Goal: Contribute content: Contribute content

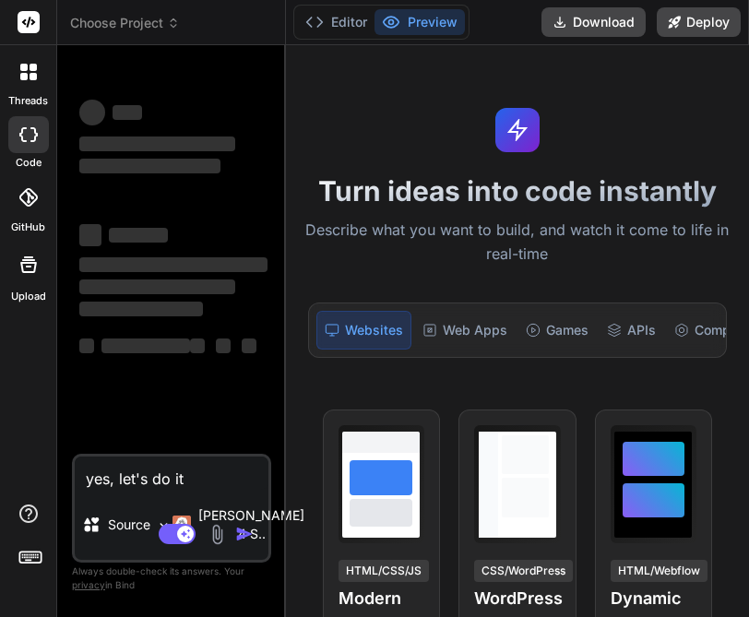
click at [22, 137] on icon at bounding box center [22, 134] width 7 height 15
type textarea "x"
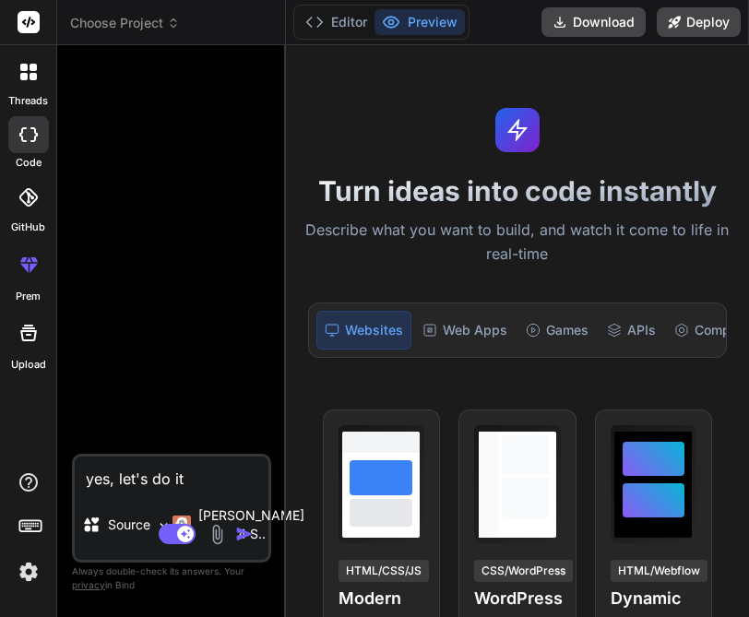
click at [180, 479] on textarea "yes, let's do it" at bounding box center [172, 473] width 194 height 33
type textarea "x"
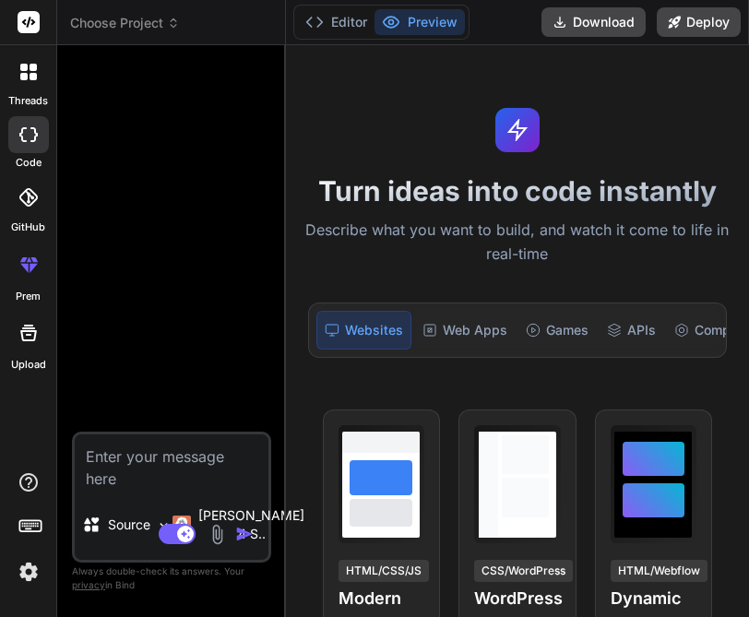
paste textarea "Esports is projected to create 50,000-100,000 jobs in [GEOGRAPHIC_DATA] through…"
type textarea "Esports is projected to create 50,000-100,000 jobs in [GEOGRAPHIC_DATA] through…"
type textarea "x"
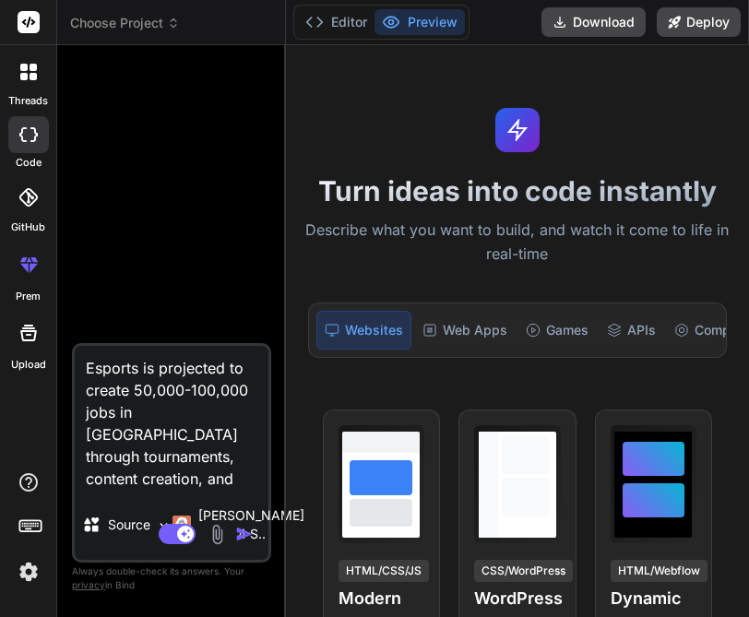
type textarea "Esports is projected to create 50,000-100,000 jobs in [GEOGRAPHIC_DATA] through…"
click at [17, 135] on div at bounding box center [28, 134] width 41 height 37
click at [234, 471] on textarea "Esports is projected to create 50,000-100,000 jobs in [GEOGRAPHIC_DATA] through…" at bounding box center [172, 418] width 194 height 144
type textarea "x"
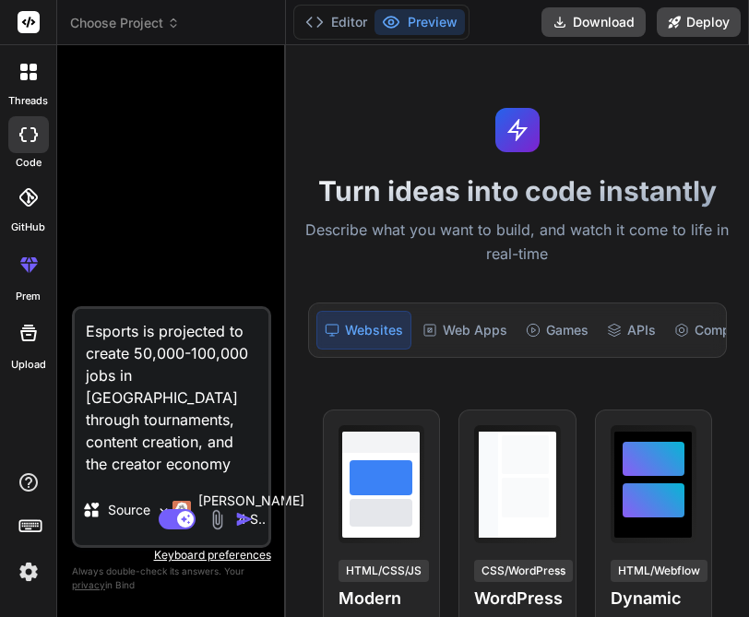
type textarea "Esports is projected to create 50,000-100,000 jobs in [GEOGRAPHIC_DATA] through…"
type textarea "x"
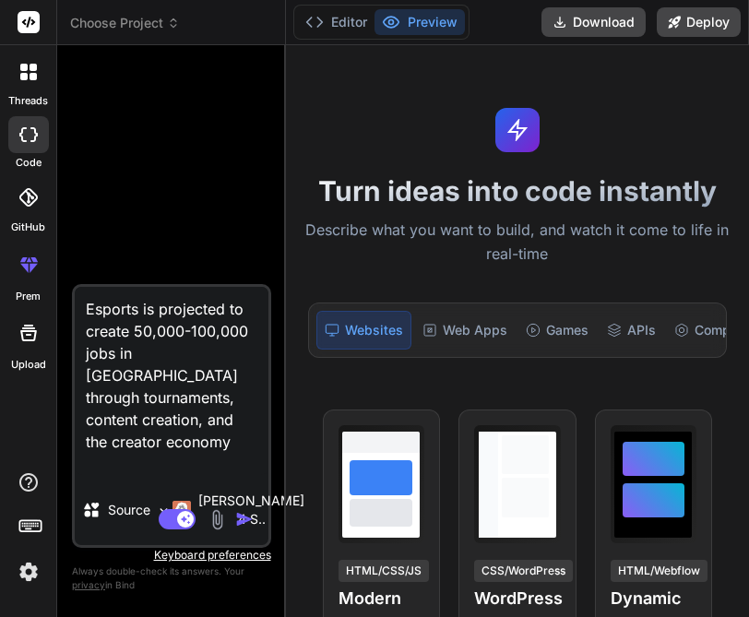
type textarea "Esports is projected to create 50,000-100,000 jobs in [GEOGRAPHIC_DATA] through…"
type textarea "x"
type textarea "Esports is projected to create 50,000-100,000 jobs in [GEOGRAPHIC_DATA] through…"
type textarea "x"
type textarea "Esports is projected to create 50,000-100,000 jobs in [GEOGRAPHIC_DATA] through…"
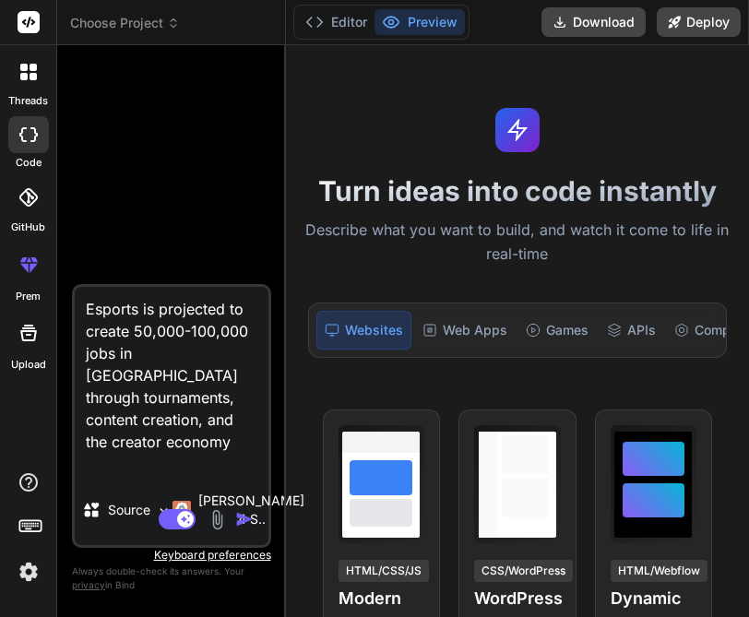
type textarea "x"
type textarea "Esports is projected to create 50,000-100,000 jobs in [GEOGRAPHIC_DATA] through…"
type textarea "x"
type textarea "Esports is projected to create 50,000-100,000 jobs in [GEOGRAPHIC_DATA] through…"
type textarea "x"
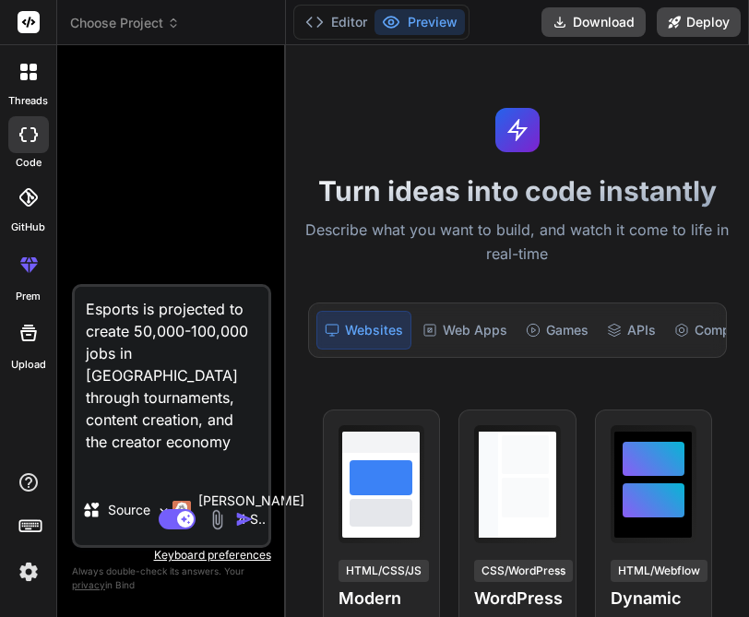
type textarea "Esports is projected to create 50,000-100,000 jobs in [GEOGRAPHIC_DATA] through…"
type textarea "x"
type textarea "Esports is projected to create 50,000-100,000 jobs in [GEOGRAPHIC_DATA] through…"
type textarea "x"
type textarea "Esports is projected to create 50,000-100,000 jobs in [GEOGRAPHIC_DATA] through…"
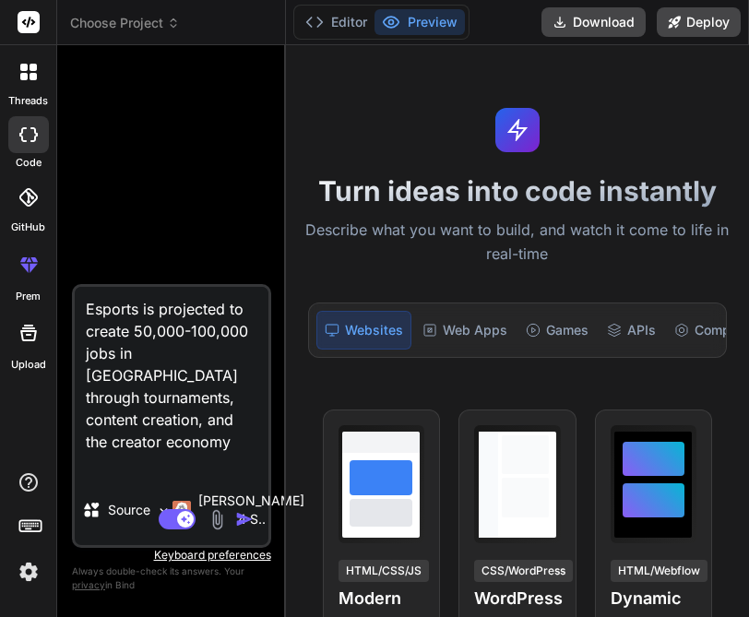
type textarea "x"
type textarea "Esports is projected to create 50,000-100,000 jobs in [GEOGRAPHIC_DATA] through…"
type textarea "x"
type textarea "Esports is projected to create 50,000-100,000 jobs in [GEOGRAPHIC_DATA] through…"
type textarea "x"
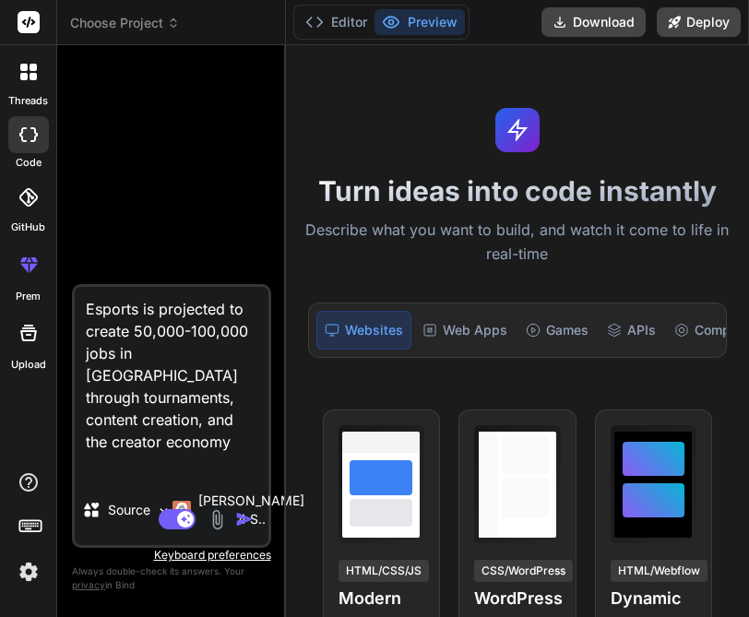
type textarea "Esports is projected to create 50,000-100,000 jobs in [GEOGRAPHIC_DATA] through…"
type textarea "x"
type textarea "Esports is projected to create 50,000-100,000 jobs in [GEOGRAPHIC_DATA] through…"
type textarea "x"
type textarea "Esports is projected to create 50,000-100,000 jobs in [GEOGRAPHIC_DATA] through…"
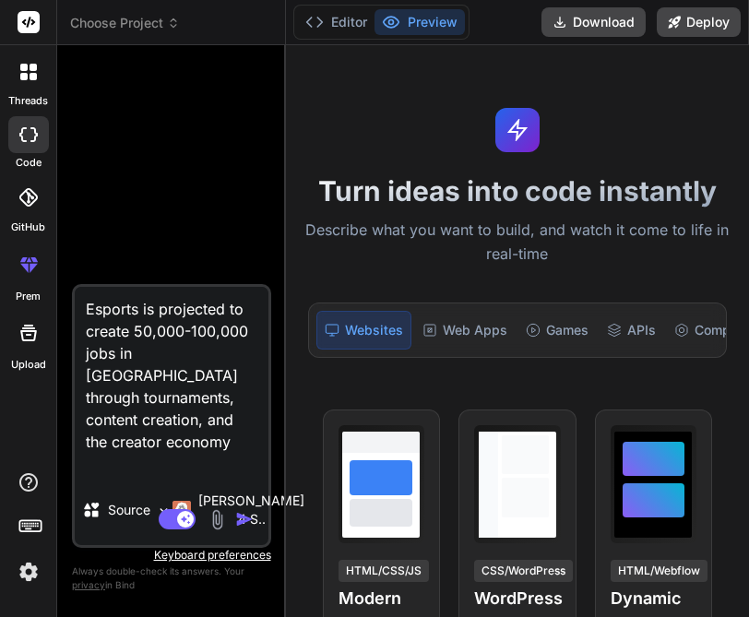
type textarea "x"
type textarea "Esports is projected to create 50,000-100,000 jobs in [GEOGRAPHIC_DATA] through…"
type textarea "x"
type textarea "Esports is projected to create 50,000-100,000 jobs in [GEOGRAPHIC_DATA] through…"
type textarea "x"
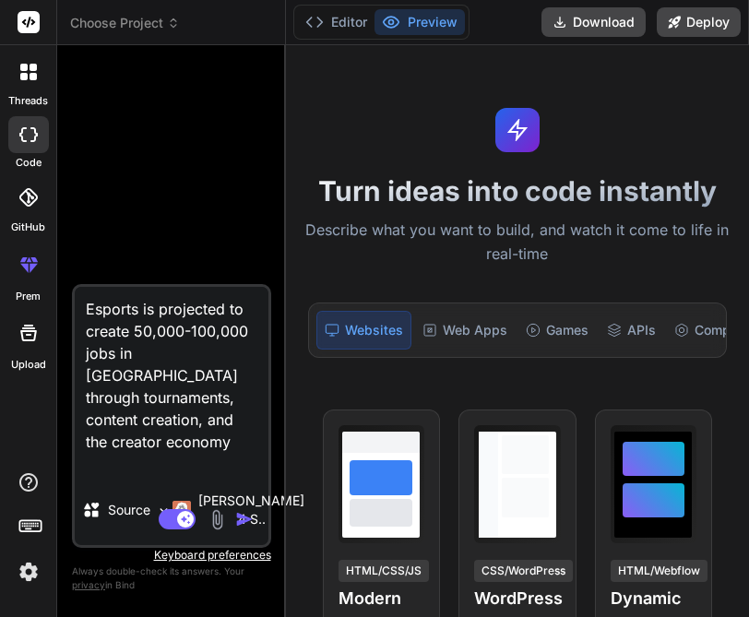
type textarea "Esports is projected to create 50,000-100,000 jobs in [GEOGRAPHIC_DATA] through…"
type textarea "x"
type textarea "Esports is projected to create 50,000-100,000 jobs in [GEOGRAPHIC_DATA] through…"
type textarea "x"
type textarea "Esports is projected to create 50,000-100,000 jobs in [GEOGRAPHIC_DATA] through…"
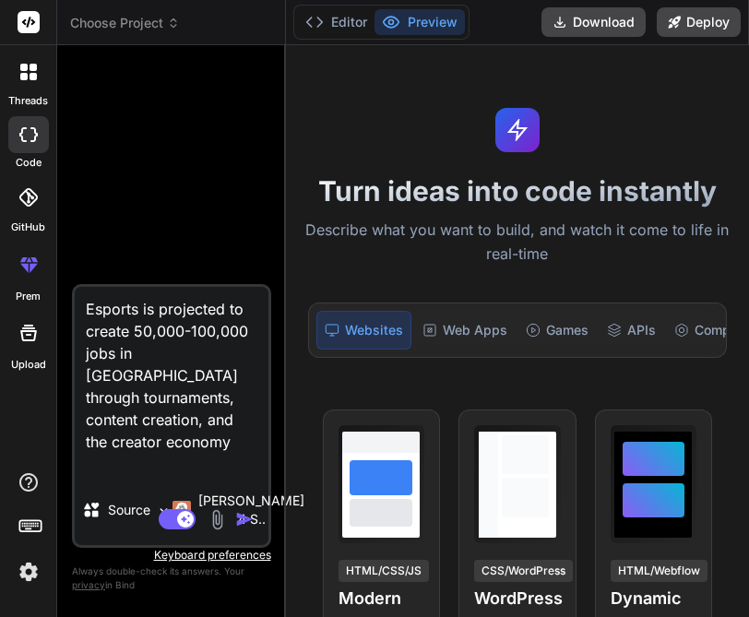
type textarea "x"
type textarea "Esports is projected to create 50,000-100,000 jobs in [GEOGRAPHIC_DATA] through…"
type textarea "x"
type textarea "Esports is projected to create 50,000-100,000 jobs in [GEOGRAPHIC_DATA] through…"
type textarea "x"
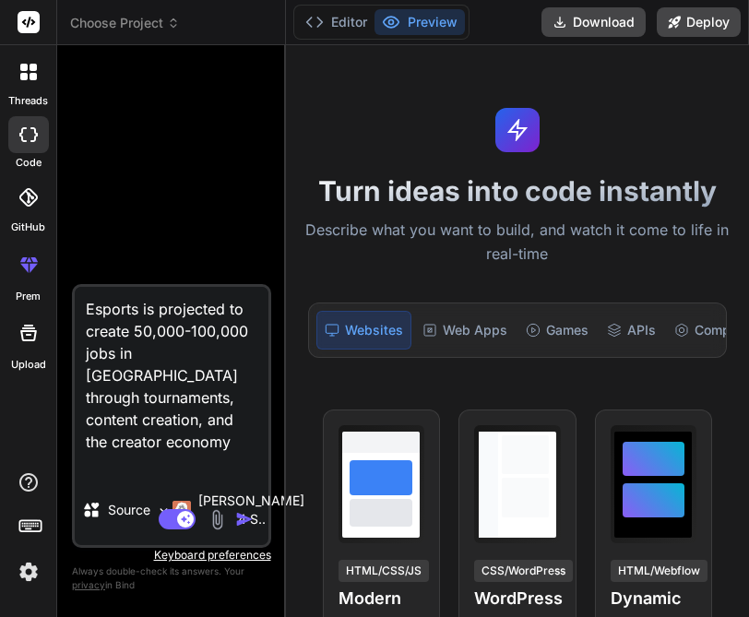
type textarea "Esports is projected to create 50,000-100,000 jobs in [GEOGRAPHIC_DATA] through…"
type textarea "x"
type textarea "Esports is projected to create 50,000-100,000 jobs in [GEOGRAPHIC_DATA] through…"
type textarea "x"
type textarea "Esports is projected to create 50,000-100,000 jobs in [GEOGRAPHIC_DATA] through…"
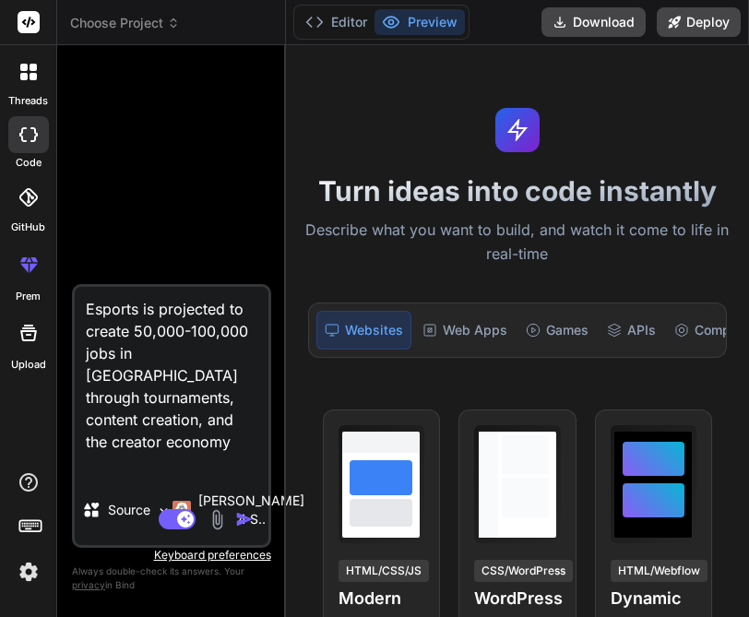
type textarea "x"
type textarea "Esports is projected to create 50,000-100,000 jobs in [GEOGRAPHIC_DATA] through…"
type textarea "x"
type textarea "Esports is projected to create 50,000-100,000 jobs in [GEOGRAPHIC_DATA] through…"
type textarea "x"
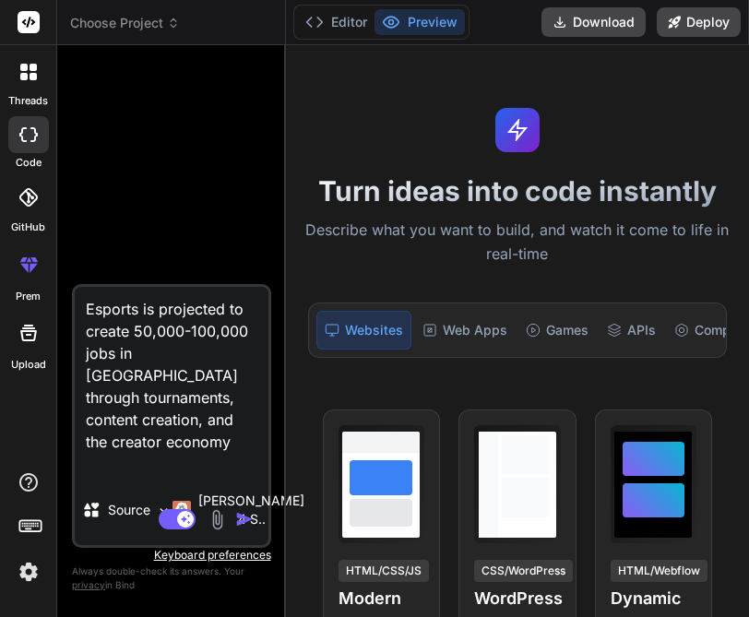
type textarea "Esports is projected to create 50,000-100,000 jobs in [GEOGRAPHIC_DATA] through…"
type textarea "x"
type textarea "Esports is projected to create 50,000-100,000 jobs in [GEOGRAPHIC_DATA] through…"
type textarea "x"
type textarea "Esports is projected to create 50,000-100,000 jobs in [GEOGRAPHIC_DATA] through…"
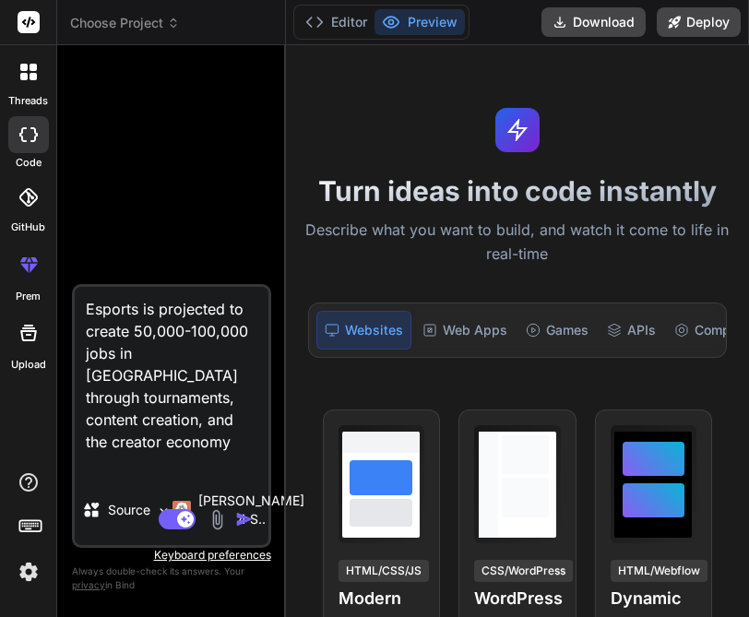
type textarea "x"
type textarea "Esports is projected to create 50,000-100,000 jobs in [GEOGRAPHIC_DATA] through…"
type textarea "x"
type textarea "Esports is projected to create 50,000-100,000 jobs in [GEOGRAPHIC_DATA] through…"
type textarea "x"
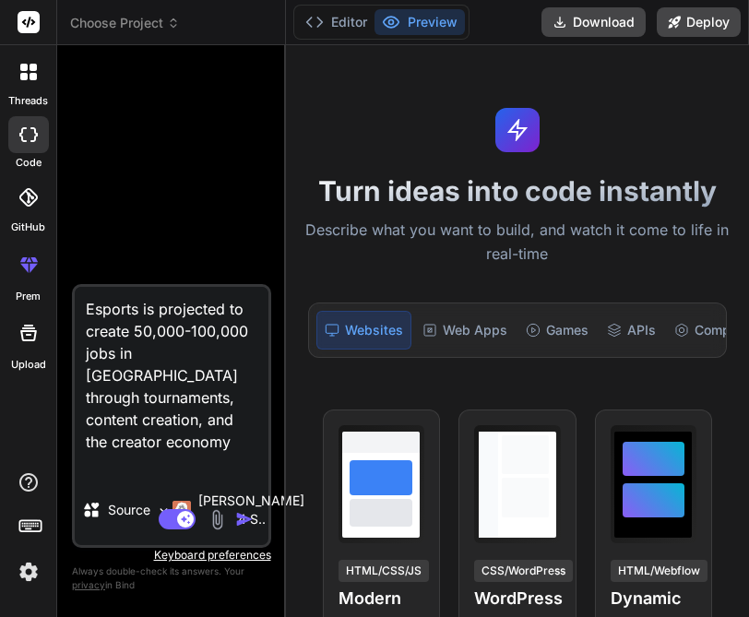
type textarea "Esports is projected to create 50,000-100,000 jobs in [GEOGRAPHIC_DATA] through…"
type textarea "x"
type textarea "Esports is projected to create 50,000-100,000 jobs in [GEOGRAPHIC_DATA] through…"
type textarea "x"
type textarea "Esports is projected to create 50,000-100,000 jobs in [GEOGRAPHIC_DATA] through…"
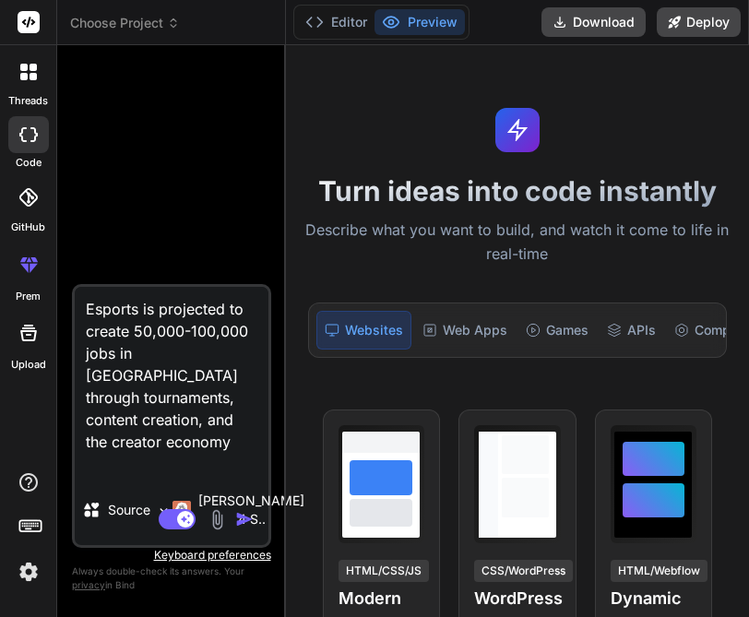
type textarea "x"
type textarea "Esports is projected to create 50,000-100,000 jobs in [GEOGRAPHIC_DATA] through…"
type textarea "x"
type textarea "Esports is projected to create 50,000-100,000 jobs in [GEOGRAPHIC_DATA] through…"
type textarea "x"
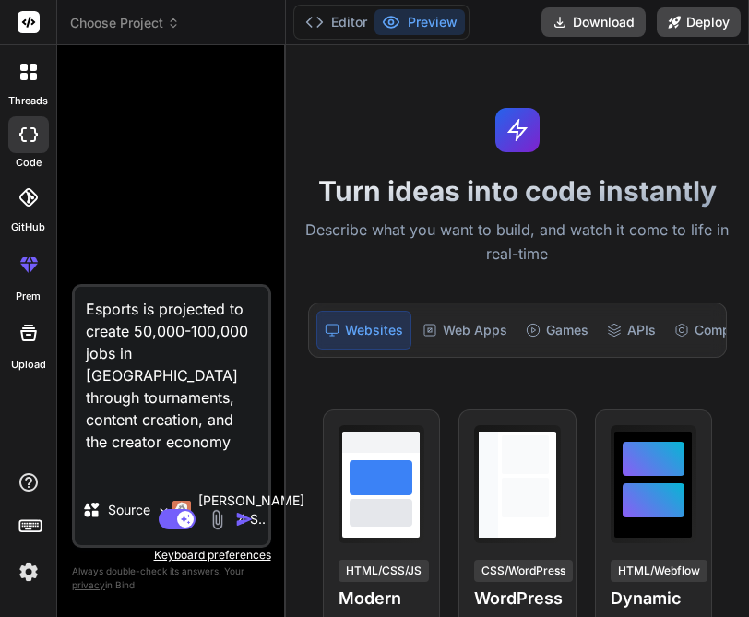
type textarea "Esports is projected to create 50,000-100,000 jobs in [GEOGRAPHIC_DATA] through…"
type textarea "x"
type textarea "Esports is projected to create 50,000-100,000 jobs in [GEOGRAPHIC_DATA] through…"
type textarea "x"
type textarea "Esports is projected to create 50,000-100,000 jobs in [GEOGRAPHIC_DATA] through…"
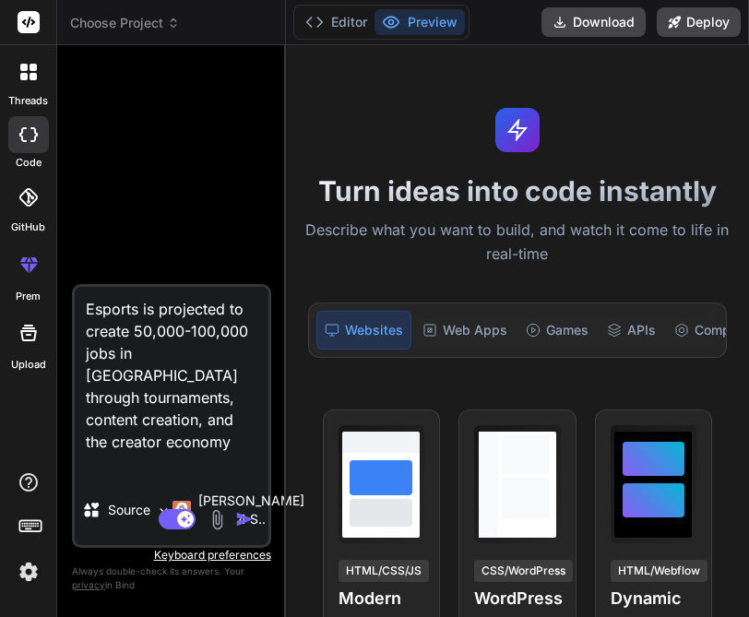
type textarea "x"
type textarea "Esports is projected to create 50,000-100,000 jobs in [GEOGRAPHIC_DATA] through…"
type textarea "x"
type textarea "Esports is projected to create 50,000-100,000 jobs in [GEOGRAPHIC_DATA] through…"
type textarea "x"
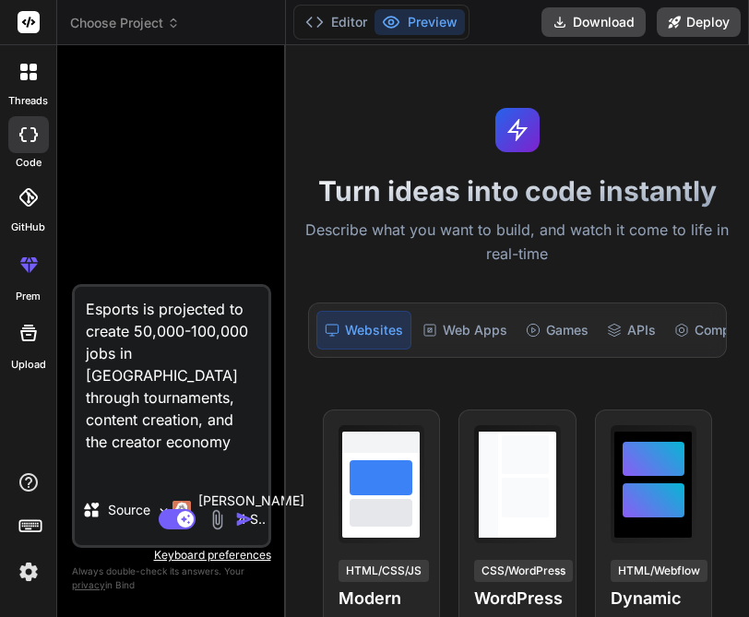
type textarea "Esports is projected to create 50,000-100,000 jobs in [GEOGRAPHIC_DATA] through…"
type textarea "x"
type textarea "Esports is projected to create 50,000-100,000 jobs in [GEOGRAPHIC_DATA] through…"
type textarea "x"
type textarea "Esports is projected to create 50,000-100,000 jobs in [GEOGRAPHIC_DATA] through…"
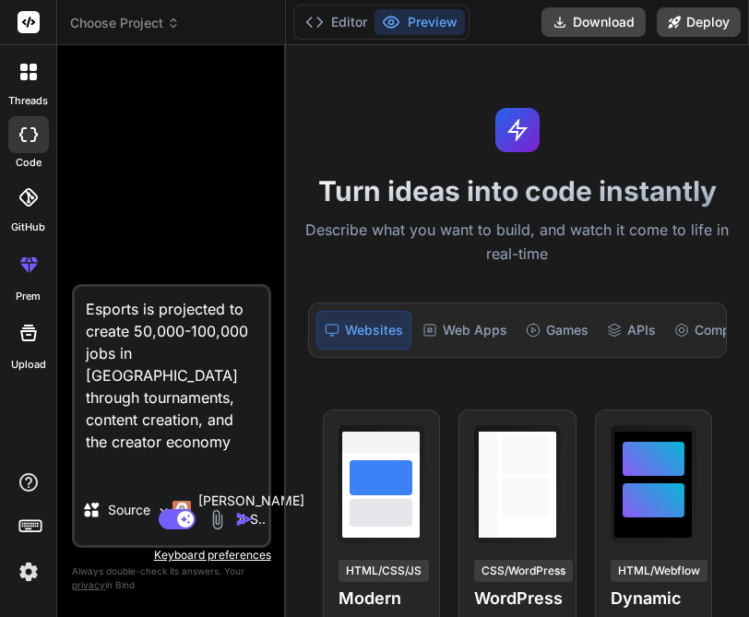
type textarea "x"
type textarea "Esports is projected to create 50,000-100,000 jobs in [GEOGRAPHIC_DATA] through…"
type textarea "x"
type textarea "Esports is projected to create 50,000-100,000 jobs in [GEOGRAPHIC_DATA] through…"
type textarea "x"
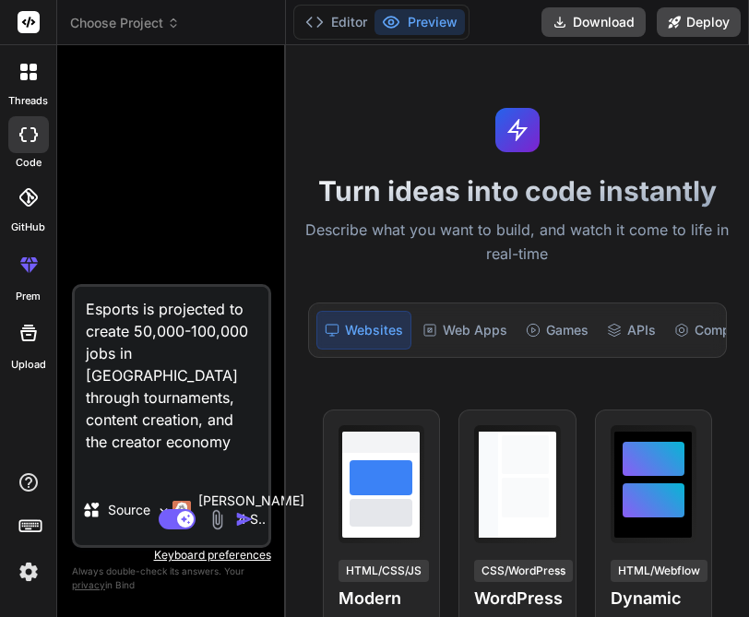
type textarea "Esports is projected to create 50,000-100,000 jobs in [GEOGRAPHIC_DATA] through…"
type textarea "x"
type textarea "Esports is projected to create 50,000-100,000 jobs in [GEOGRAPHIC_DATA] through…"
type textarea "x"
type textarea "Esports is projected to create 50,000-100,000 jobs in [GEOGRAPHIC_DATA] through…"
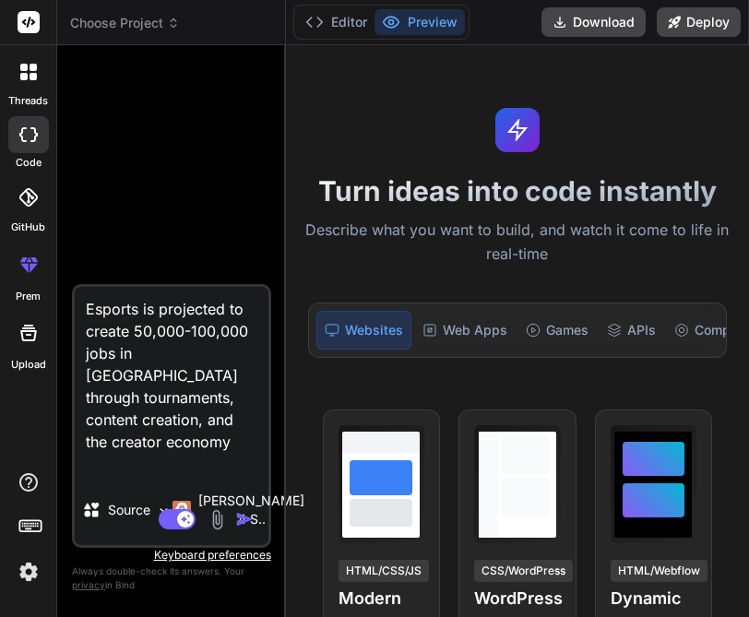
type textarea "x"
type textarea "Esports is projected to create 50,000-100,000 jobs in [GEOGRAPHIC_DATA] through…"
type textarea "x"
type textarea "Esports is projected to create 50,000-100,000 jobs in [GEOGRAPHIC_DATA] through…"
type textarea "x"
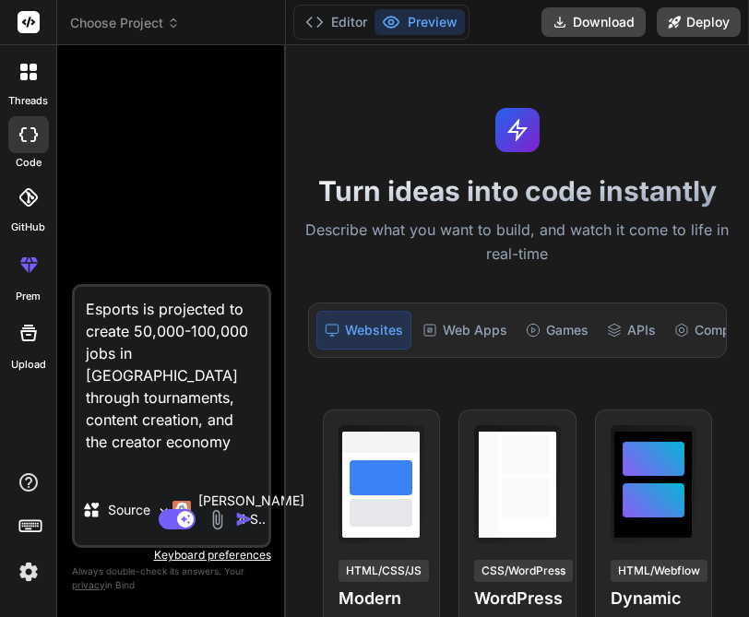
type textarea "Esports is projected to create 50,000-100,000 jobs in [GEOGRAPHIC_DATA] through…"
type textarea "x"
type textarea "Esports is projected to create 50,000-100,000 jobs in [GEOGRAPHIC_DATA] through…"
type textarea "x"
type textarea "Esports is projected to create 50,000-100,000 jobs in [GEOGRAPHIC_DATA] through…"
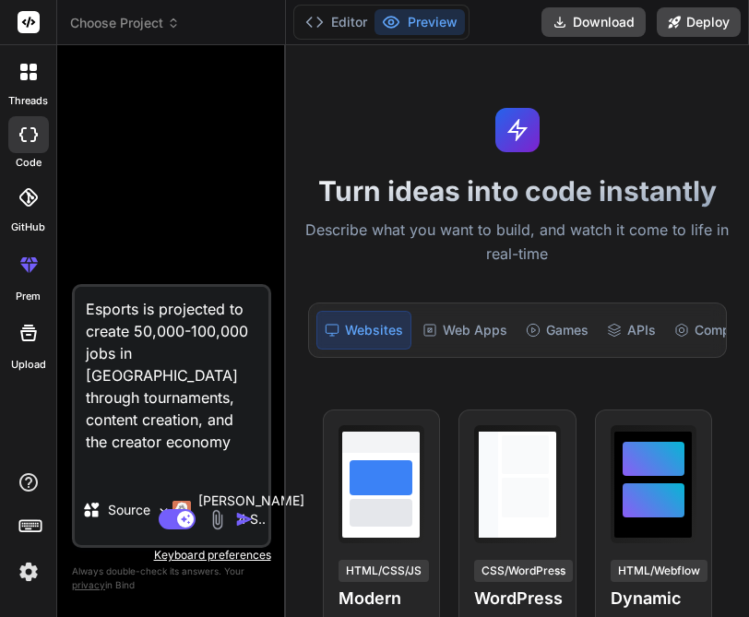
type textarea "x"
type textarea "Esports is projected to create 50,000-100,000 jobs in [GEOGRAPHIC_DATA] through…"
type textarea "x"
type textarea "Esports is projected to create 50,000-100,000 jobs in [GEOGRAPHIC_DATA] through…"
type textarea "x"
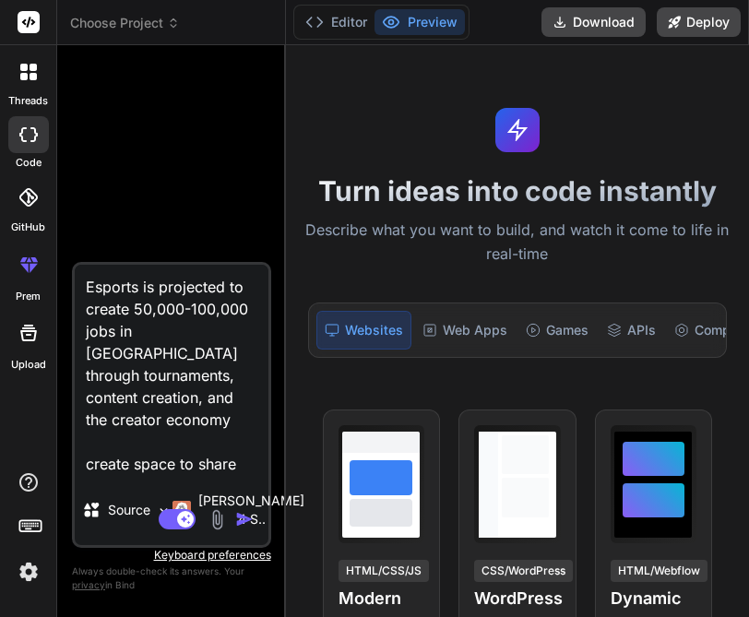
type textarea "Esports is projected to create 50,000-100,000 jobs in [GEOGRAPHIC_DATA] through…"
type textarea "x"
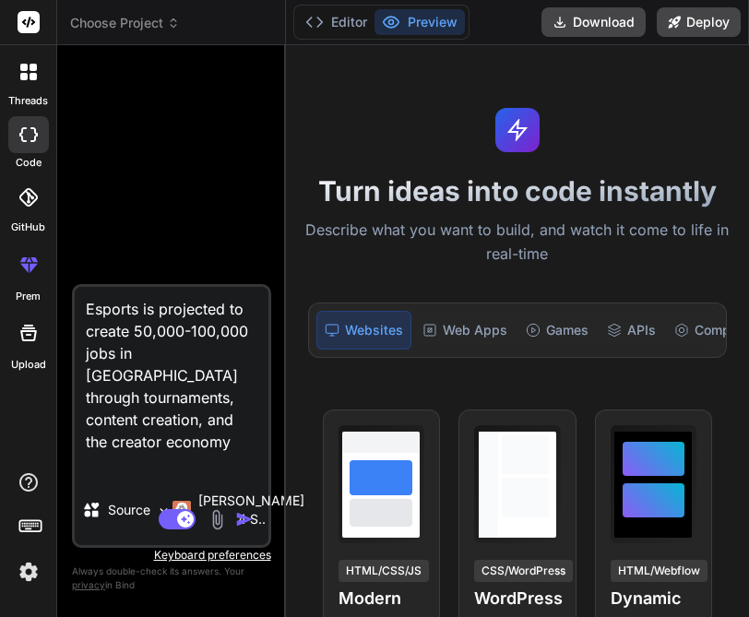
type textarea "Esports is projected to create 50,000-100,000 jobs in [GEOGRAPHIC_DATA] through…"
type textarea "x"
type textarea "Esports is projected to create 50,000-100,000 jobs in [GEOGRAPHIC_DATA] through…"
type textarea "x"
type textarea "Esports is projected to create 50,000-100,000 jobs in [GEOGRAPHIC_DATA] through…"
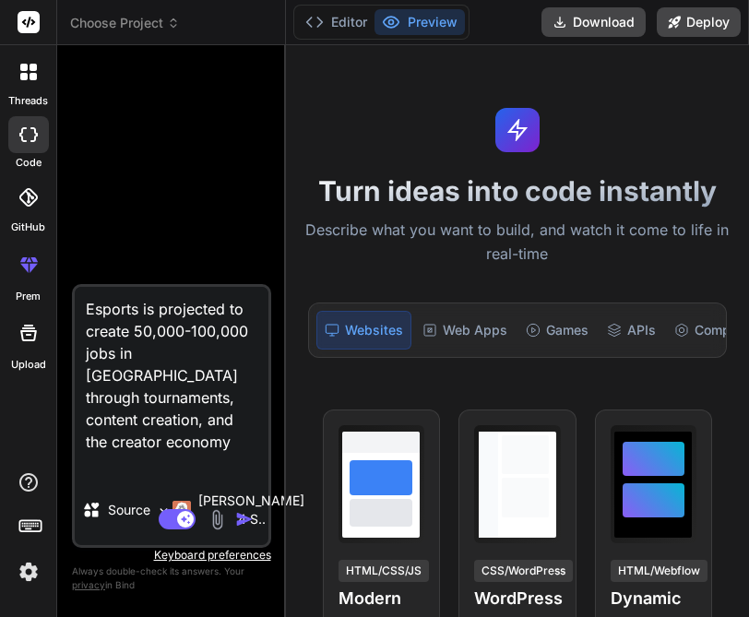
type textarea "x"
type textarea "Esports is projected to create 50,000-100,000 jobs in [GEOGRAPHIC_DATA] through…"
type textarea "x"
type textarea "Esports is projected to create 50,000-100,000 jobs in [GEOGRAPHIC_DATA] through…"
type textarea "x"
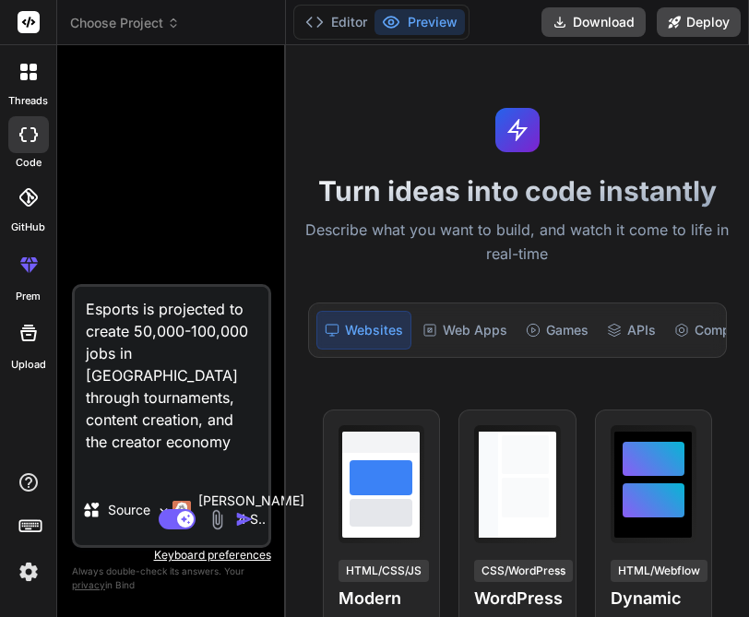
type textarea "Esports is projected to create 50,000-100,000 jobs in [GEOGRAPHIC_DATA] through…"
type textarea "x"
type textarea "Esports is projected to create 50,000-100,000 jobs in [GEOGRAPHIC_DATA] through…"
type textarea "x"
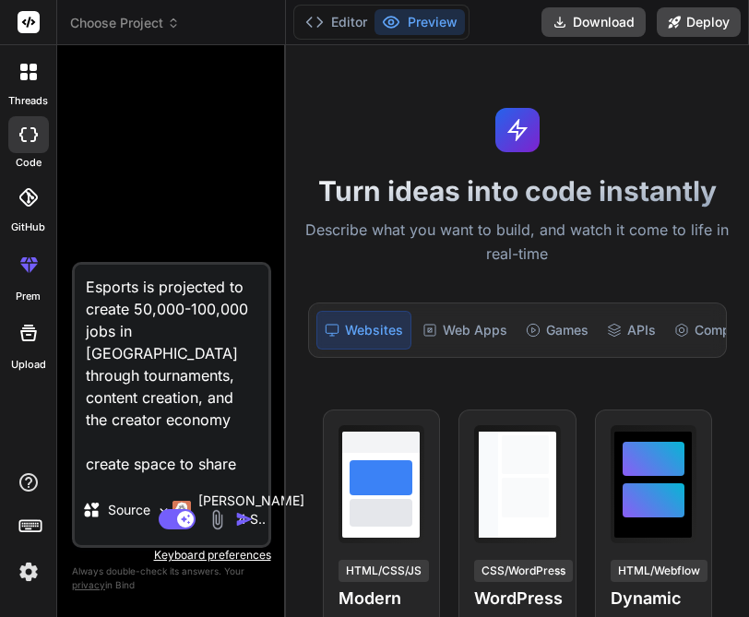
type textarea "Esports is projected to create 50,000-100,000 jobs in [GEOGRAPHIC_DATA] through…"
type textarea "x"
type textarea "Esports is projected to create 50,000-100,000 jobs in [GEOGRAPHIC_DATA] through…"
type textarea "x"
type textarea "Esports is projected to create 50,000-100,000 jobs in [GEOGRAPHIC_DATA] through…"
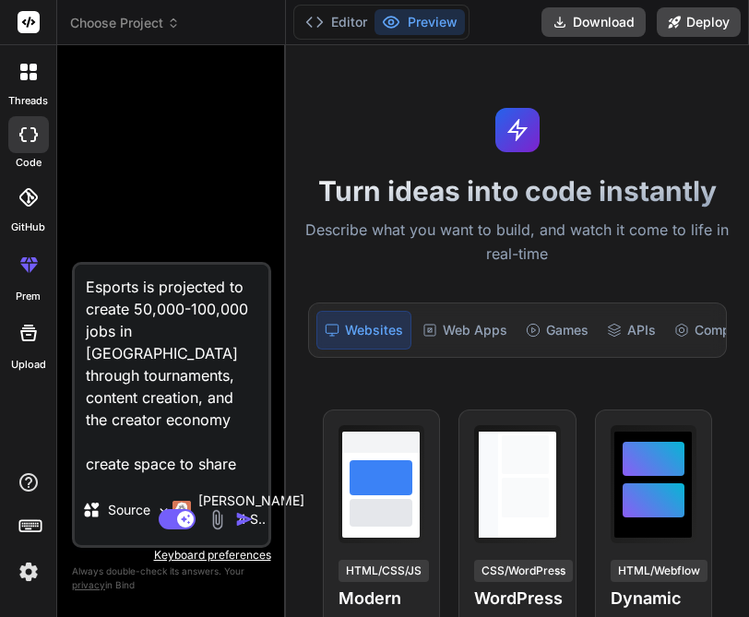
type textarea "x"
type textarea "Esports is projected to create 50,000-100,000 jobs in [GEOGRAPHIC_DATA] through…"
type textarea "x"
type textarea "Esports is projected to create 50,000-100,000 jobs in [GEOGRAPHIC_DATA] through…"
type textarea "x"
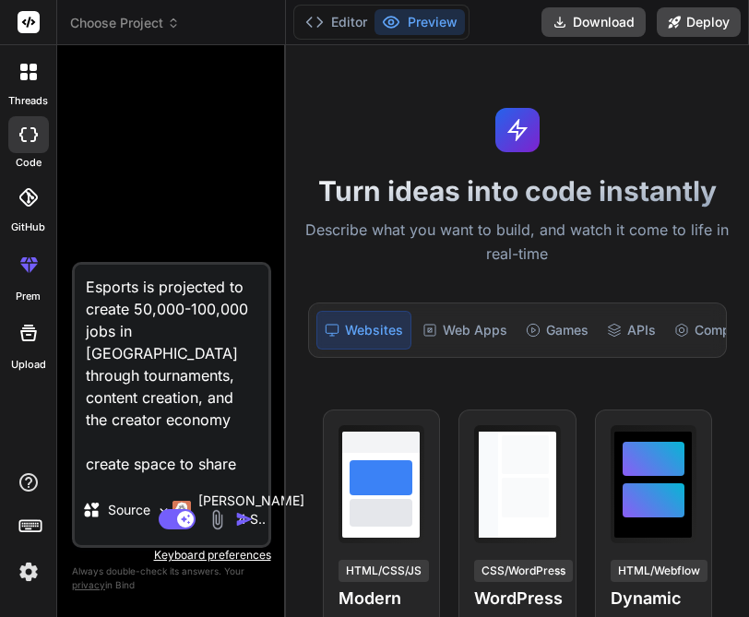
type textarea "Esports is projected to create 50,000-100,000 jobs in [GEOGRAPHIC_DATA] through…"
type textarea "x"
type textarea "Esports is projected to create 50,000-100,000 jobs in [GEOGRAPHIC_DATA] through…"
type textarea "x"
type textarea "Esports is projected to create 50,000-100,000 jobs in [GEOGRAPHIC_DATA] through…"
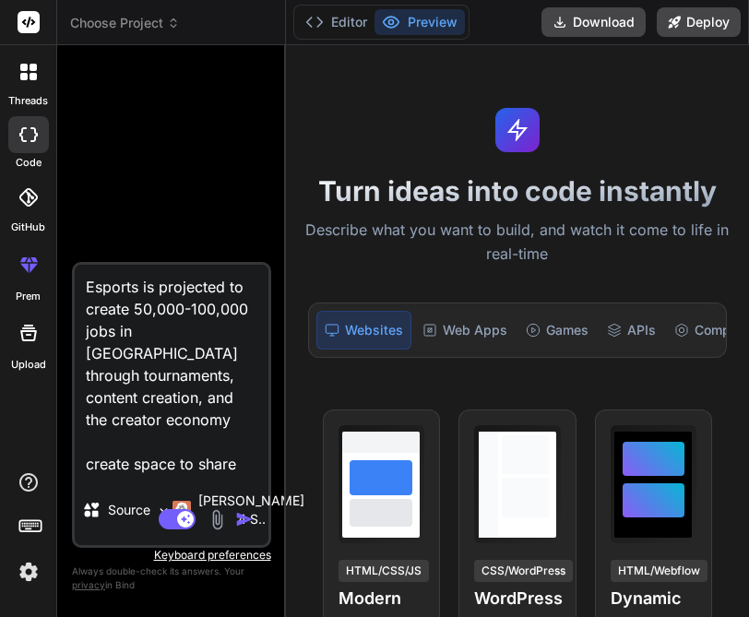
type textarea "x"
type textarea "Esports is projected to create 50,000-100,000 jobs in [GEOGRAPHIC_DATA] through…"
type textarea "x"
type textarea "Esports is projected to create 50,000-100,000 jobs in [GEOGRAPHIC_DATA] through…"
type textarea "x"
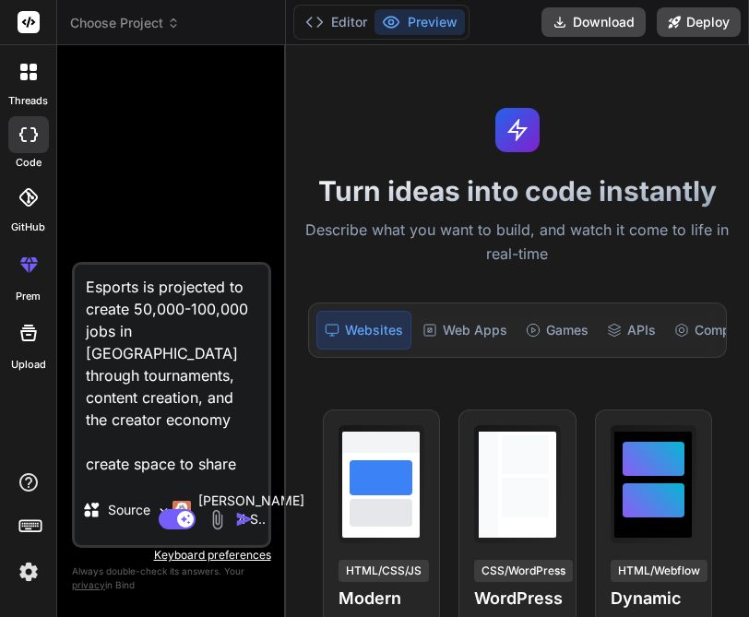
type textarea "Esports is projected to create 50,000-100,000 jobs in [GEOGRAPHIC_DATA] through…"
type textarea "x"
type textarea "Esports is projected to create 50,000-100,000 jobs in [GEOGRAPHIC_DATA] through…"
type textarea "x"
type textarea "Esports is projected to create 50,000-100,000 jobs in [GEOGRAPHIC_DATA] through…"
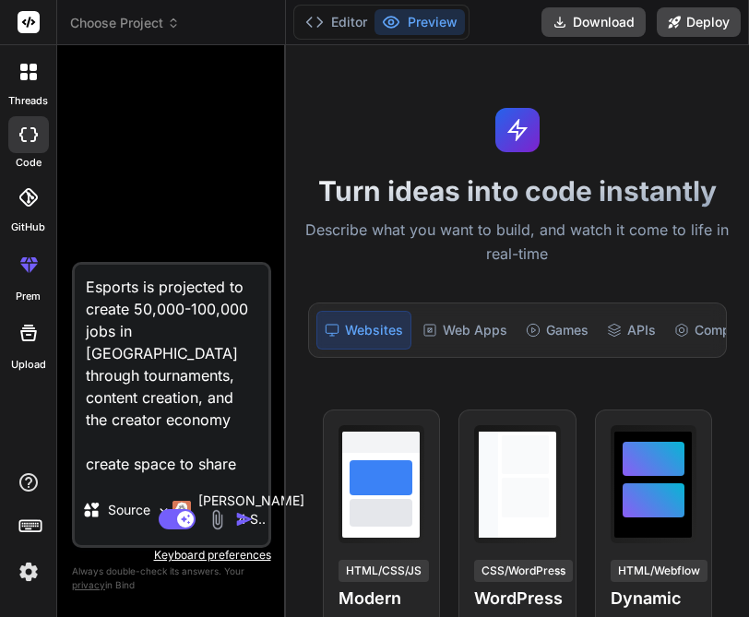
type textarea "x"
type textarea "Esports is projected to create 50,000-100,000 jobs in [GEOGRAPHIC_DATA] through…"
type textarea "x"
type textarea "Esports is projected to create 50,000-100,000 jobs in [GEOGRAPHIC_DATA] through…"
type textarea "x"
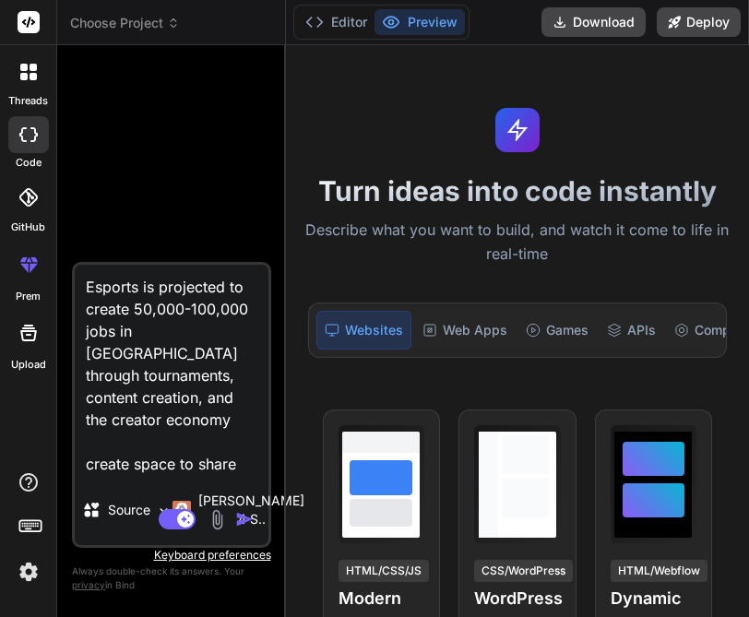
type textarea "Esports is projected to create 50,000-100,000 jobs in [GEOGRAPHIC_DATA] through…"
type textarea "x"
type textarea "Esports is projected to create 50,000-100,000 jobs in [GEOGRAPHIC_DATA] through…"
type textarea "x"
type textarea "Esports is projected to create 50,000-100,000 jobs in [GEOGRAPHIC_DATA] through…"
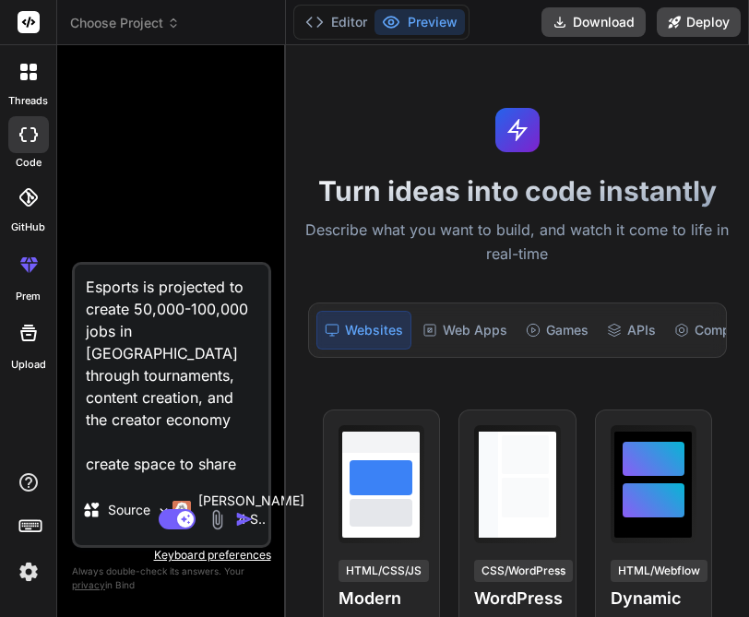
type textarea "x"
type textarea "Esports is projected to create 50,000-100,000 jobs in [GEOGRAPHIC_DATA] through…"
type textarea "x"
type textarea "Esports is projected to create 50,000-100,000 jobs in [GEOGRAPHIC_DATA] through…"
type textarea "x"
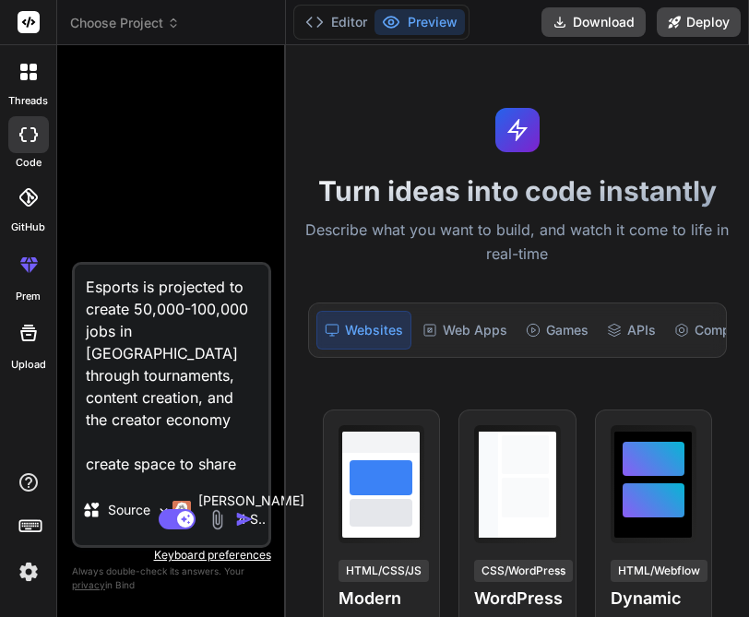
type textarea "Esports is projected to create 50,000-100,000 jobs in [GEOGRAPHIC_DATA] through…"
type textarea "x"
type textarea "Esports is projected to create 50,000-100,000 jobs in [GEOGRAPHIC_DATA] through…"
type textarea "x"
type textarea "Esports is projected to create 50,000-100,000 jobs in [GEOGRAPHIC_DATA] through…"
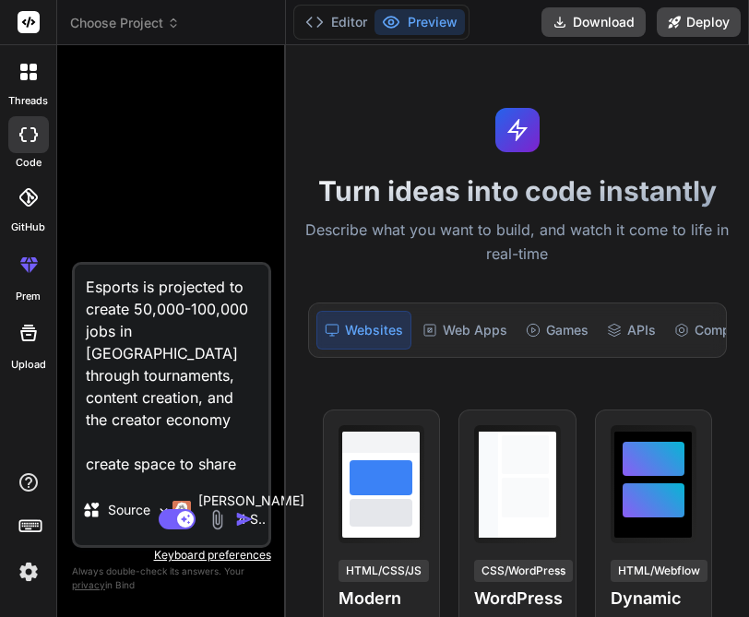
type textarea "x"
type textarea "Esports is projected to create 50,000-100,000 jobs in [GEOGRAPHIC_DATA] through…"
type textarea "x"
type textarea "Esports is projected to create 50,000-100,000 jobs in [GEOGRAPHIC_DATA] through…"
type textarea "x"
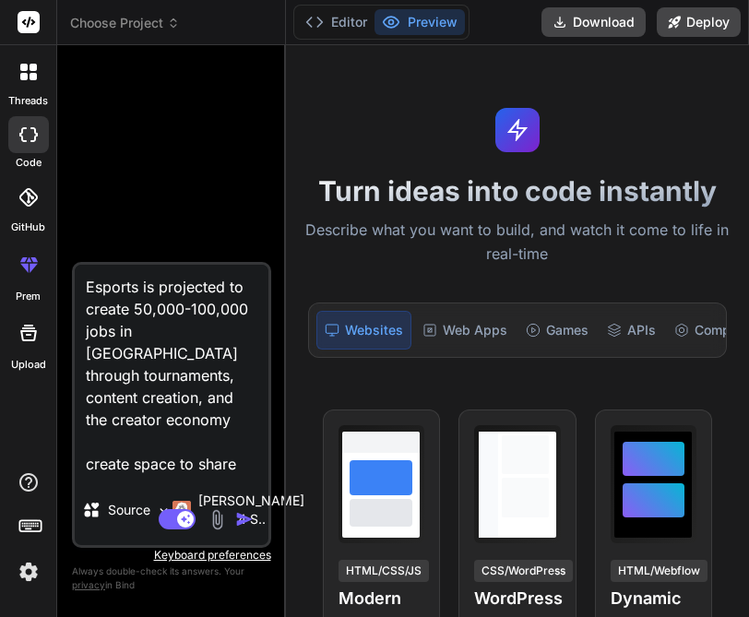
type textarea "Esports is projected to create 50,000-100,000 jobs in [GEOGRAPHIC_DATA] through…"
type textarea "x"
type textarea "Esports is projected to create 50,000-100,000 jobs in [GEOGRAPHIC_DATA] through…"
type textarea "x"
type textarea "Esports is projected to create 50,000-100,000 jobs in [GEOGRAPHIC_DATA] through…"
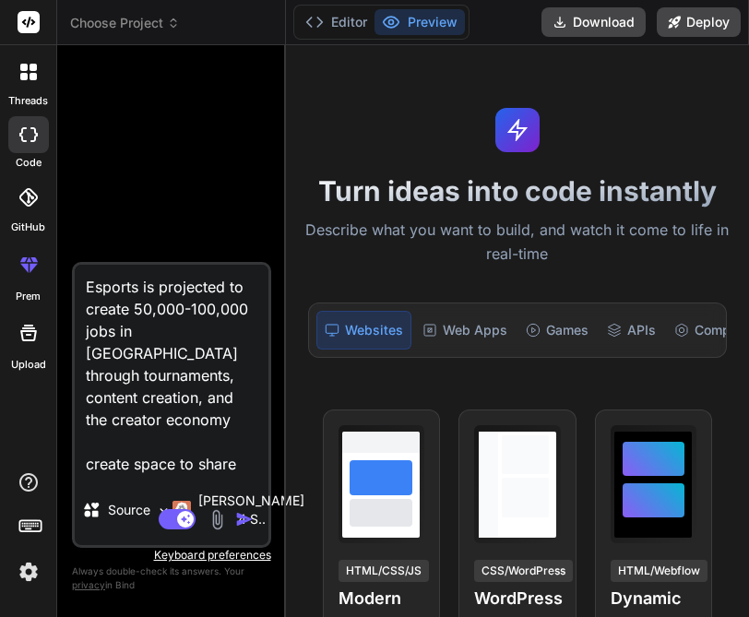
type textarea "x"
type textarea "Esports is projected to create 50,000-100,000 jobs in [GEOGRAPHIC_DATA] through…"
type textarea "x"
type textarea "Esports is projected to create 50,000-100,000 jobs in [GEOGRAPHIC_DATA] through…"
type textarea "x"
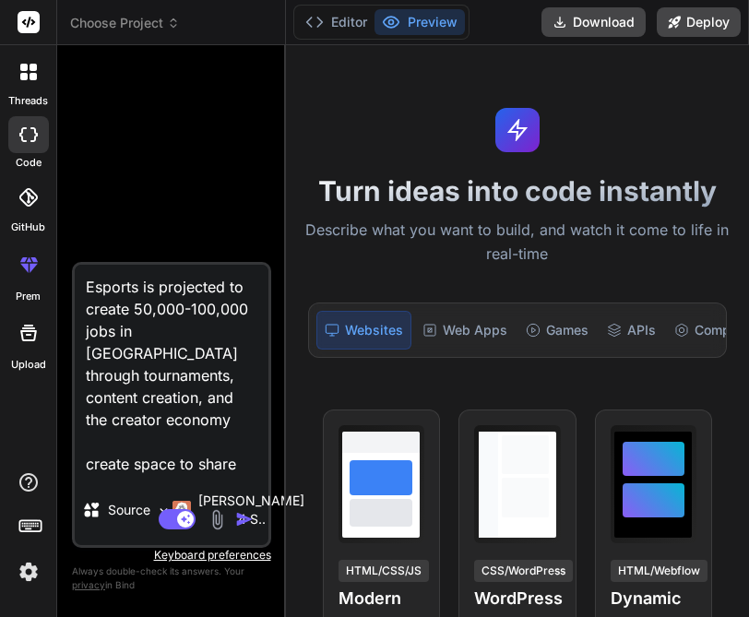
type textarea "Esports is projected to create 50,000-100,000 jobs in [GEOGRAPHIC_DATA] through…"
type textarea "x"
type textarea "Esports is projected to create 50,000-100,000 jobs in [GEOGRAPHIC_DATA] through…"
type textarea "x"
type textarea "Esports is projected to create 50,000-100,000 jobs in [GEOGRAPHIC_DATA] through…"
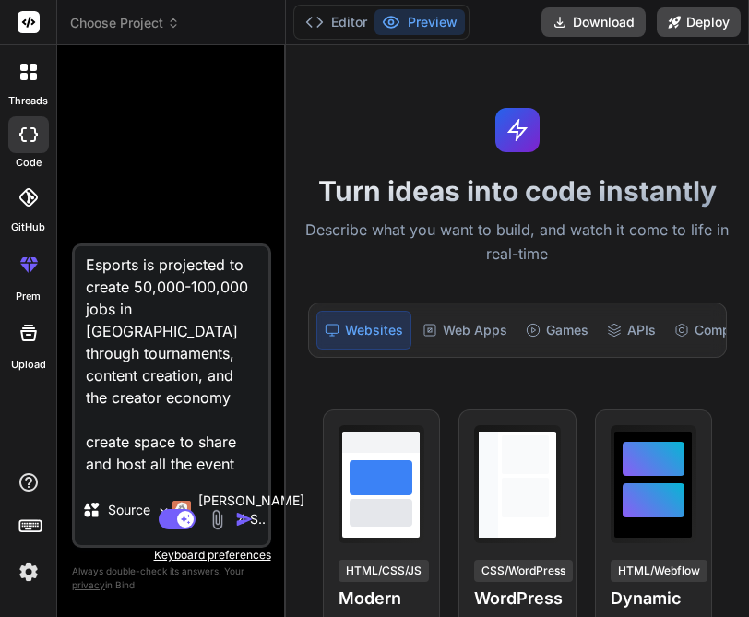
scroll to position [23, 0]
